Goal: Transaction & Acquisition: Subscribe to service/newsletter

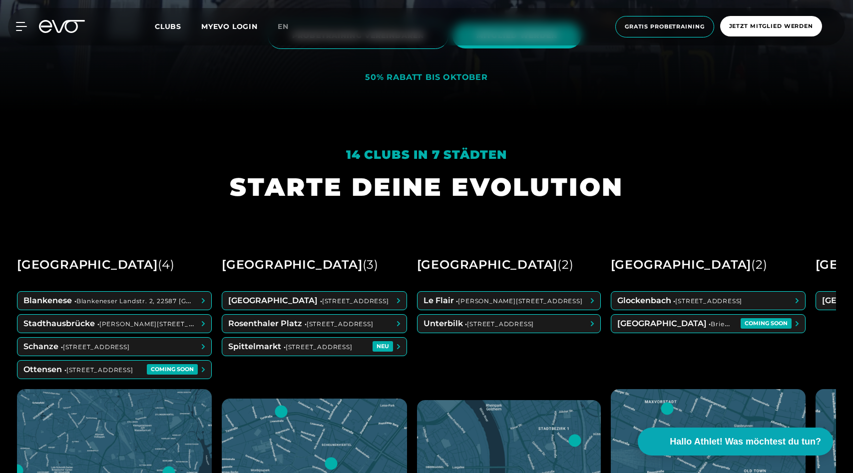
scroll to position [399, 0]
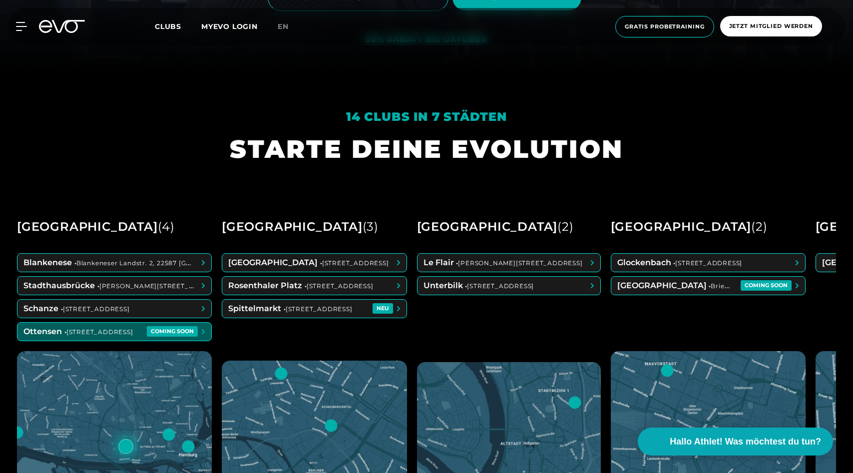
click at [123, 327] on span at bounding box center [114, 332] width 194 height 18
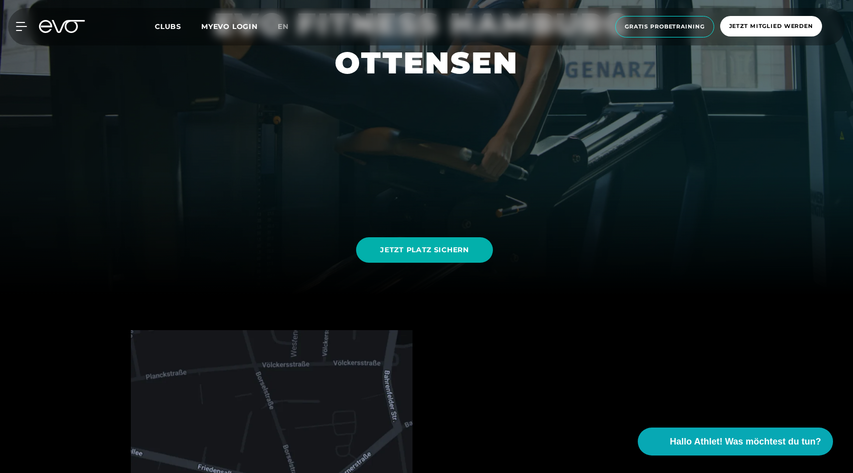
scroll to position [182, 0]
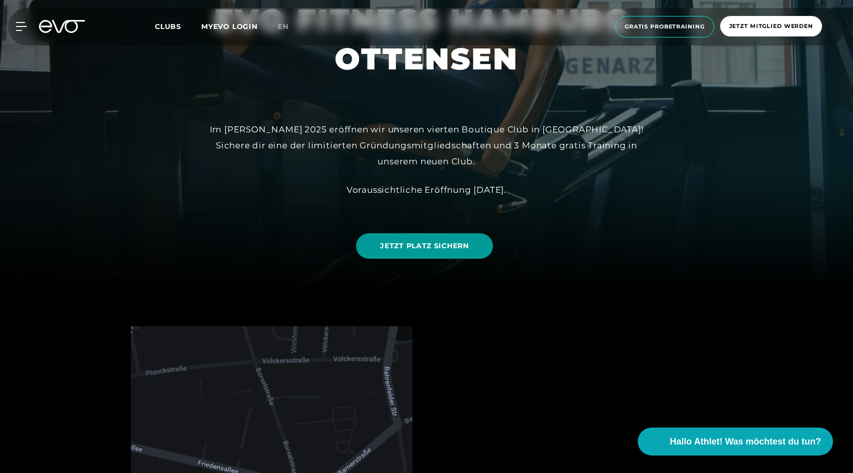
click at [415, 244] on span "JETZT PLATZ SICHERN" at bounding box center [424, 246] width 88 height 10
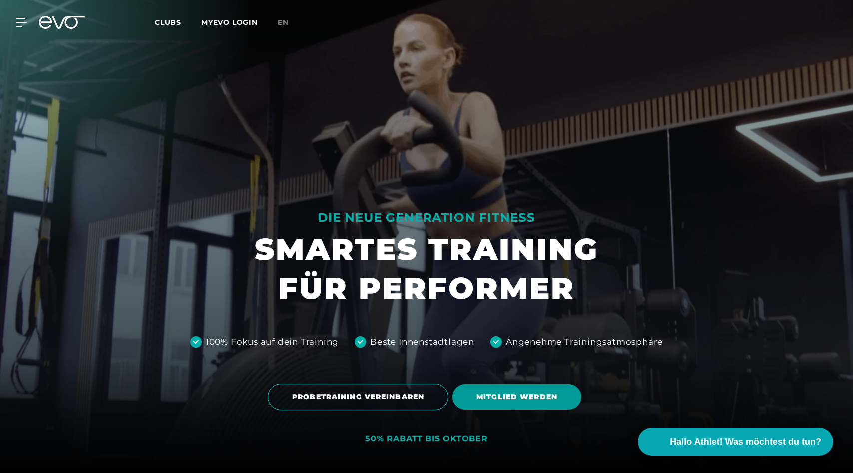
click at [537, 399] on span "MITGLIED WERDEN" at bounding box center [516, 396] width 81 height 10
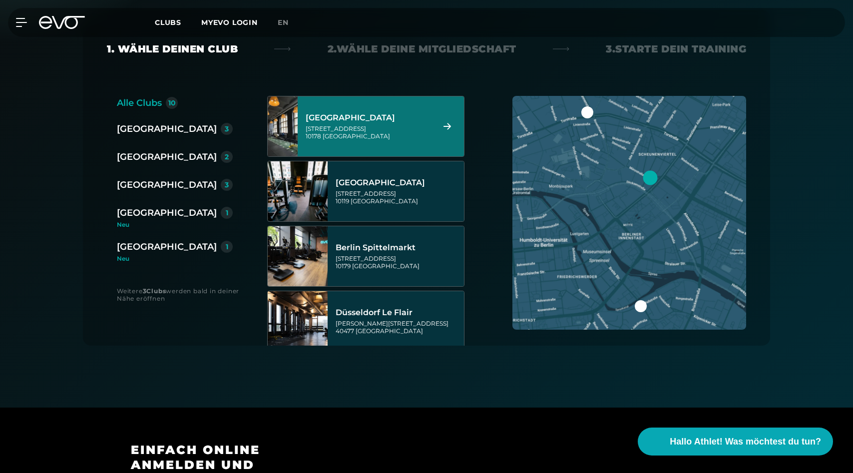
scroll to position [222, 0]
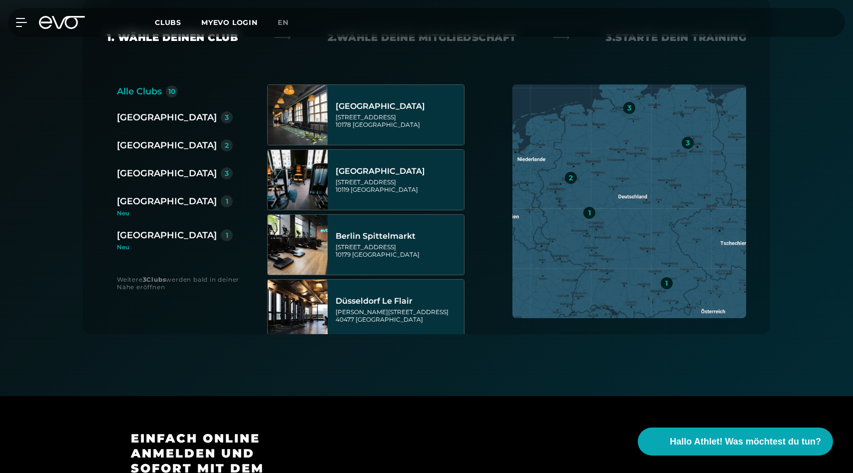
click at [144, 179] on div "[GEOGRAPHIC_DATA]" at bounding box center [167, 173] width 100 height 14
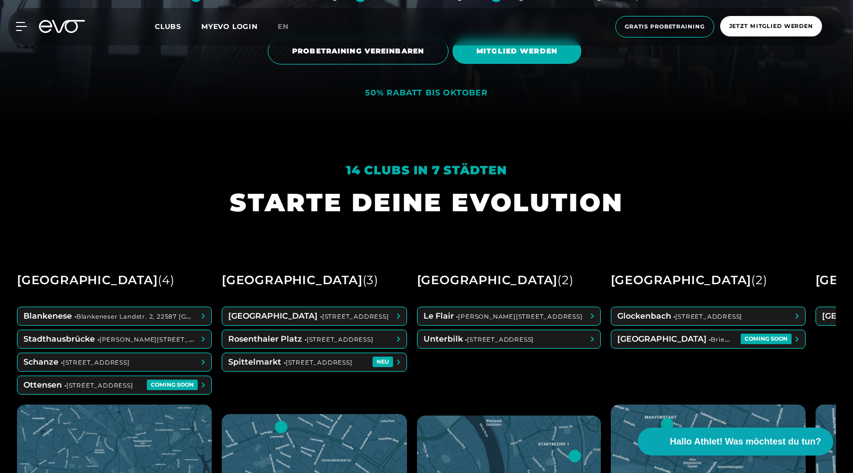
scroll to position [352, 0]
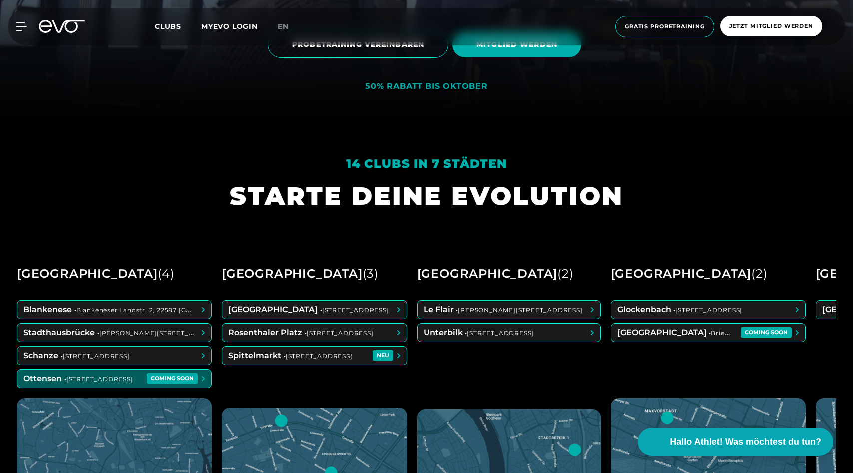
click at [136, 386] on span at bounding box center [114, 378] width 194 height 18
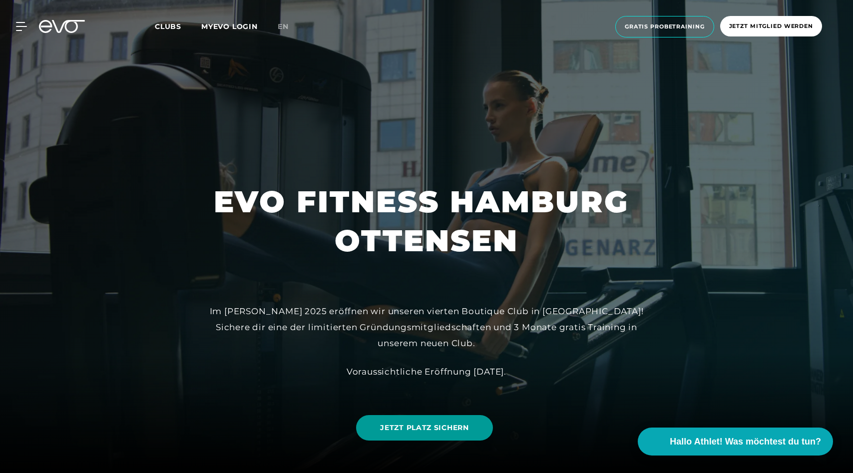
click at [445, 421] on link "JETZT PLATZ SICHERN" at bounding box center [424, 427] width 136 height 25
